Goal: Task Accomplishment & Management: Manage account settings

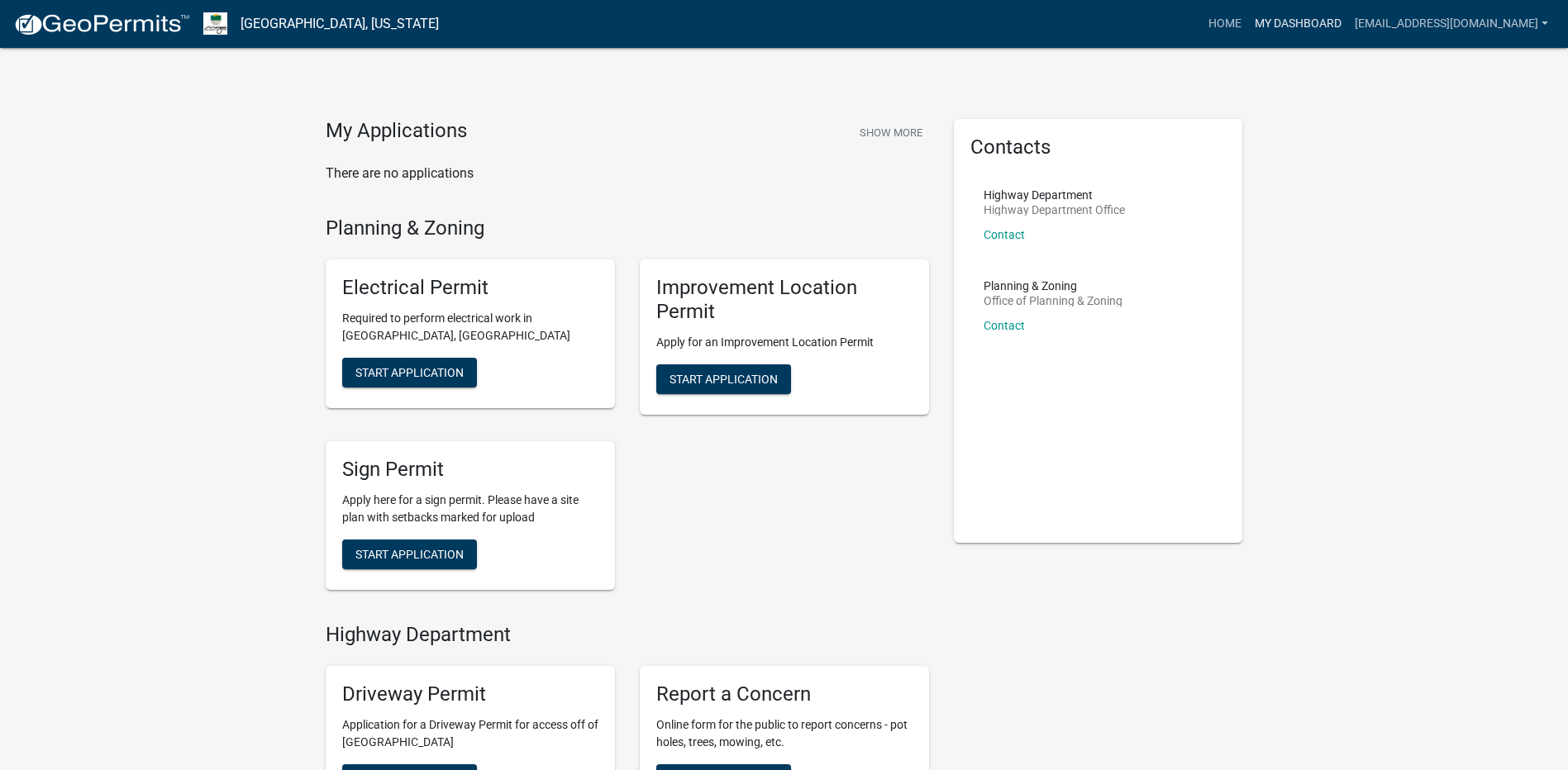
click at [1252, 27] on link "My Dashboard" at bounding box center [1298, 23] width 100 height 31
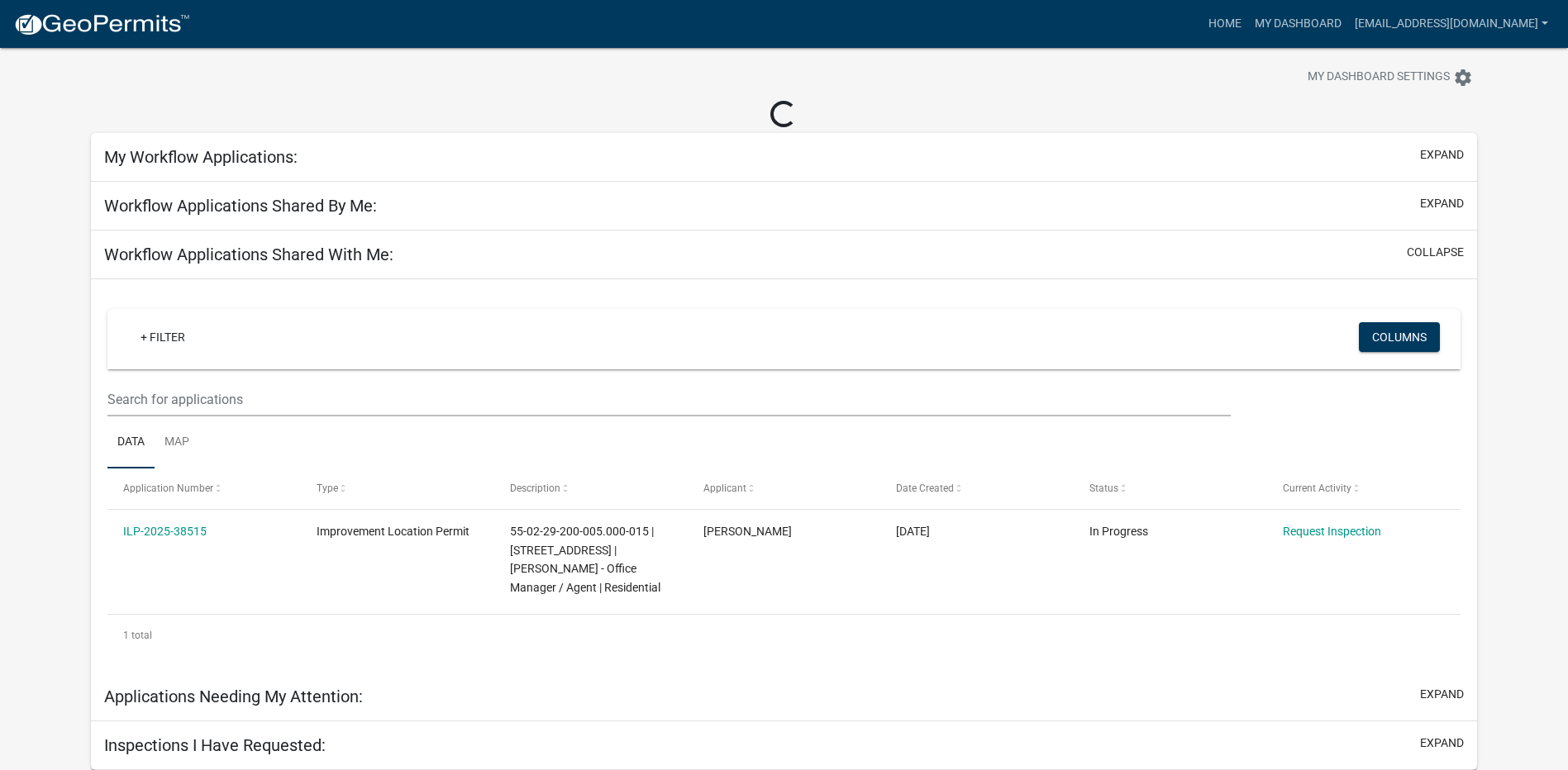
scroll to position [48, 0]
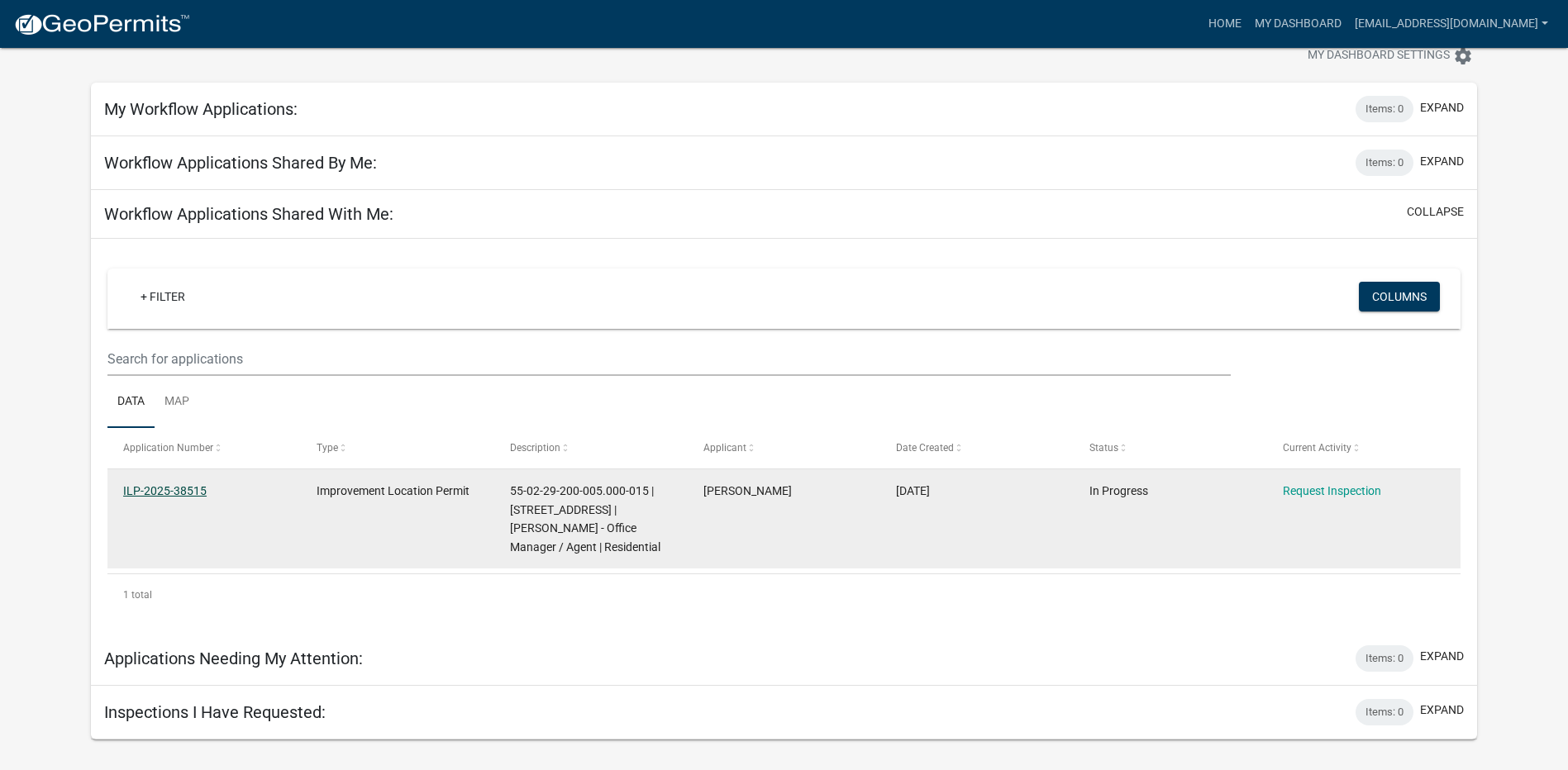
click at [195, 494] on link "ILP-2025-38515" at bounding box center [164, 491] width 84 height 13
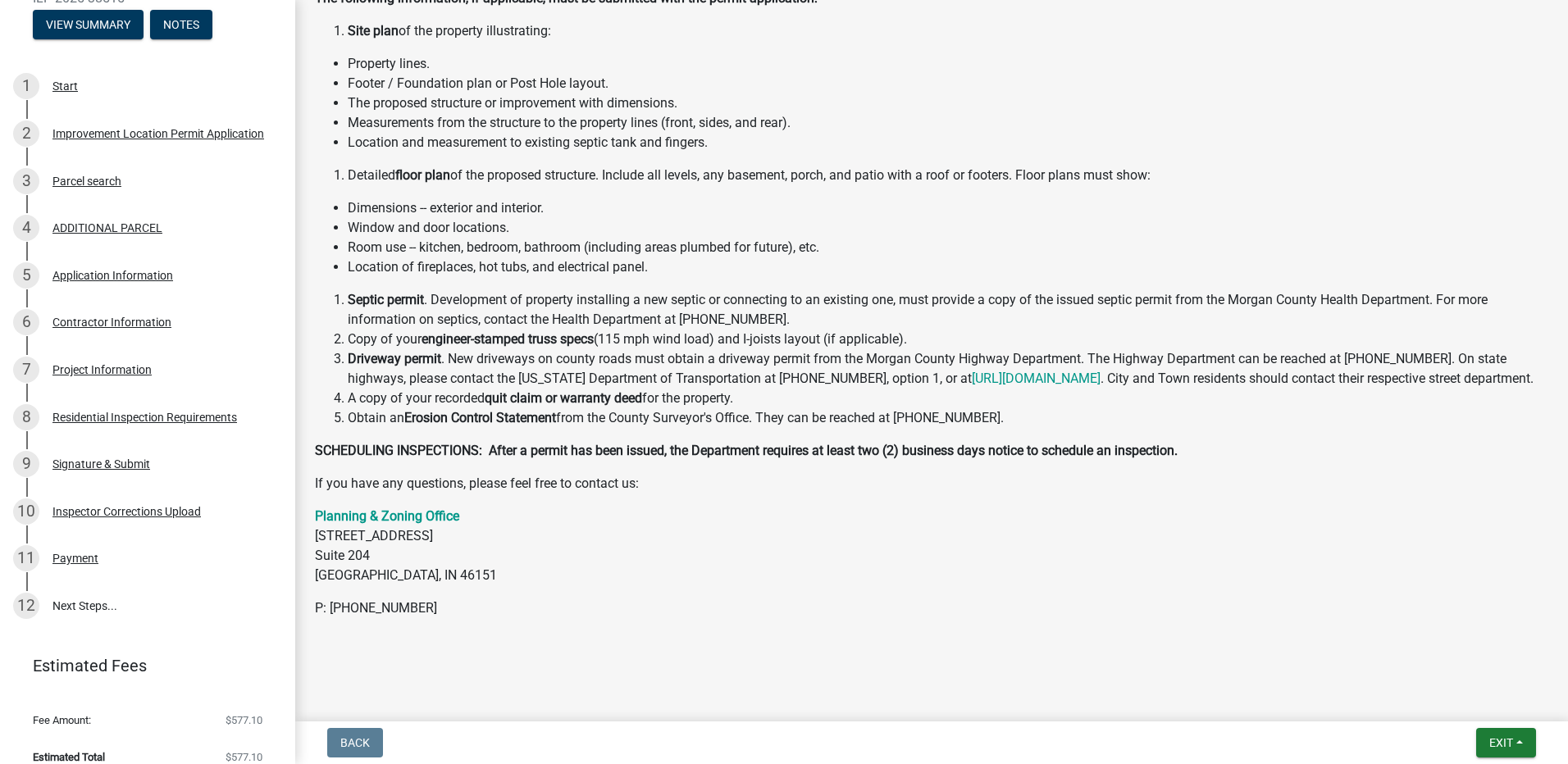
scroll to position [239, 0]
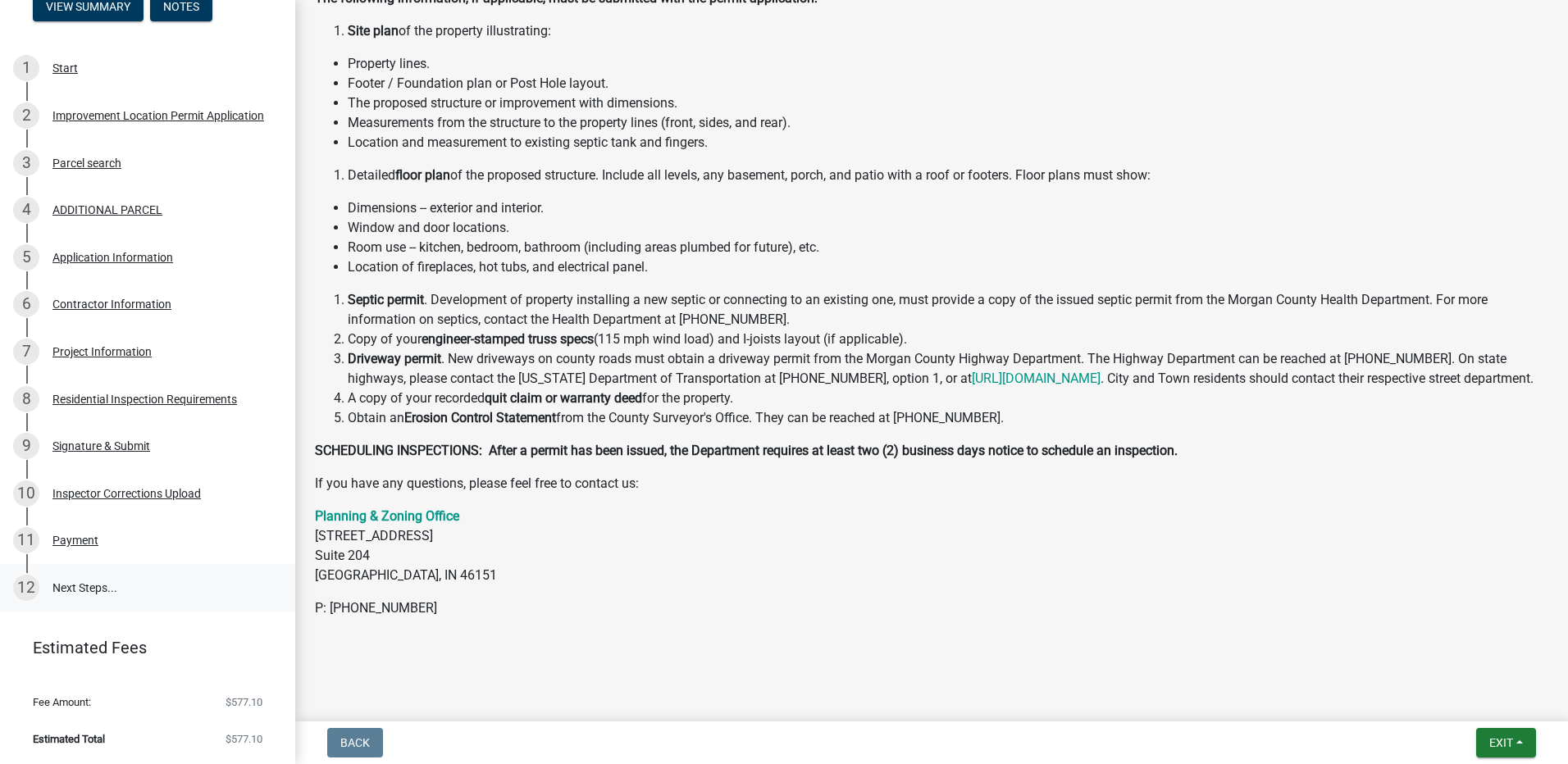
click at [84, 587] on link "12 Next Steps..." at bounding box center [147, 587] width 295 height 47
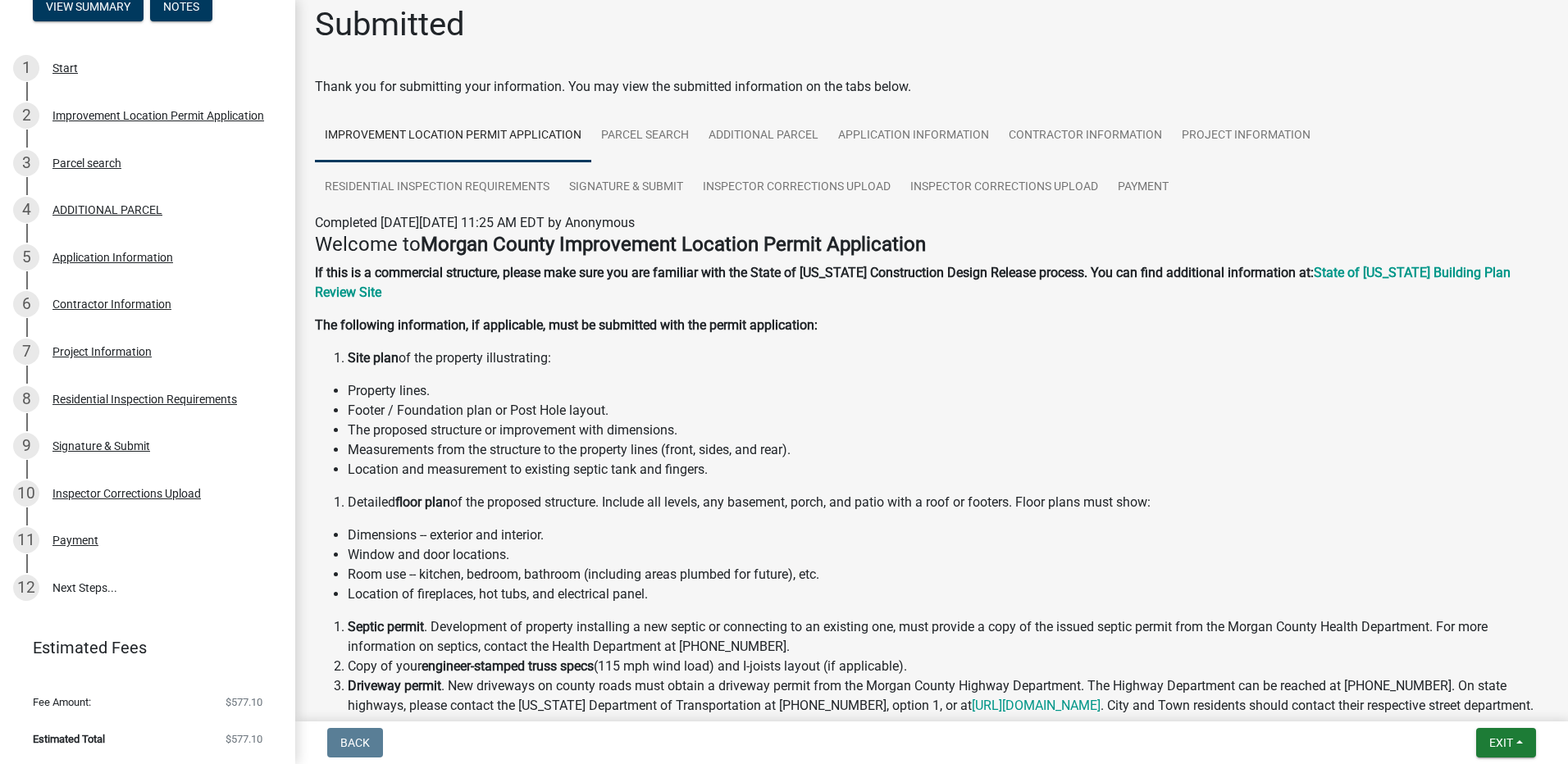
scroll to position [0, 0]
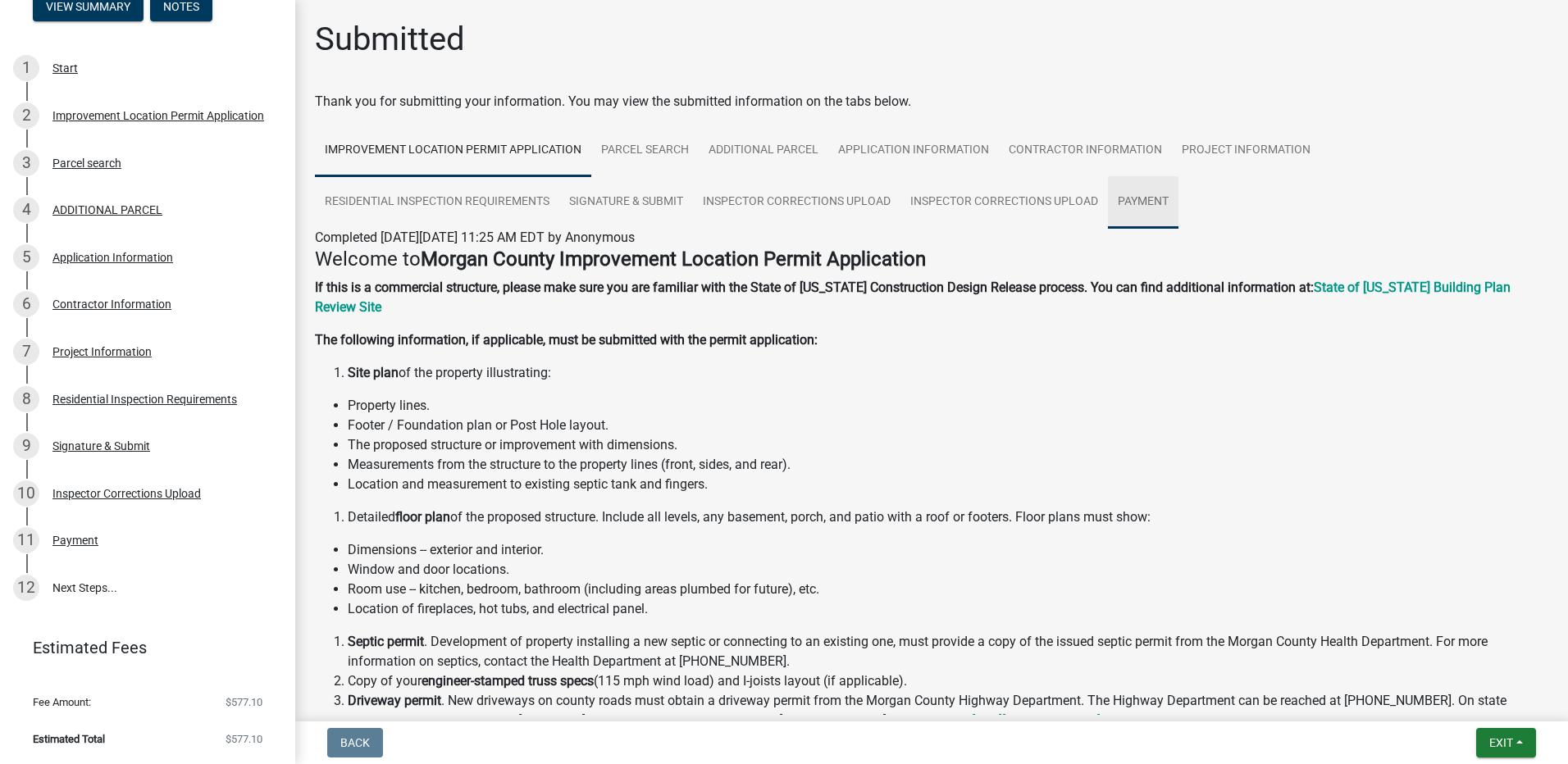
click at [1146, 196] on link "Payment" at bounding box center [1143, 202] width 71 height 52
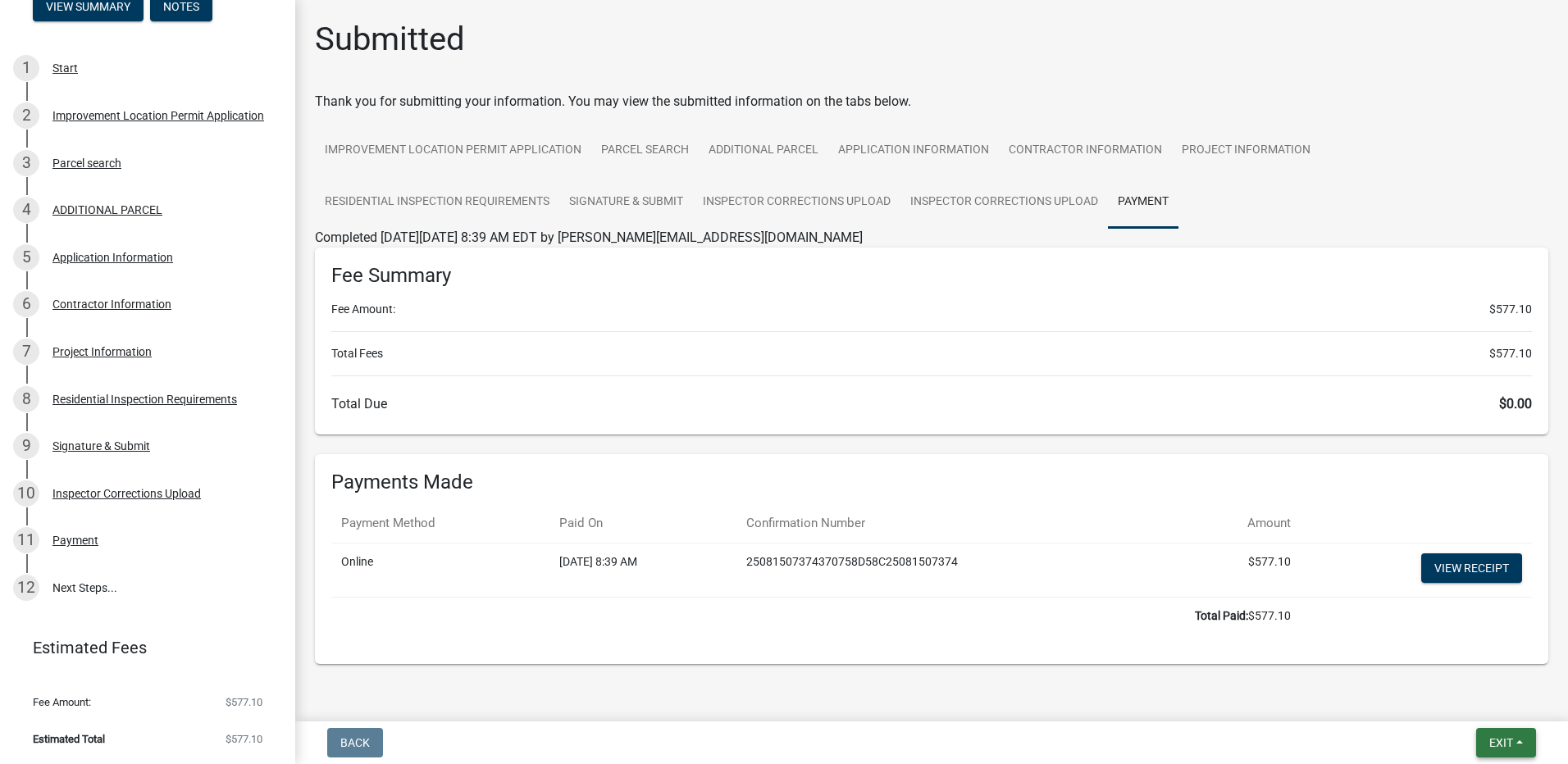
click at [1497, 743] on span "Exit" at bounding box center [1502, 743] width 24 height 13
click at [1462, 698] on button "Save & Exit" at bounding box center [1470, 700] width 131 height 39
